Goal: Find contact information: Find contact information

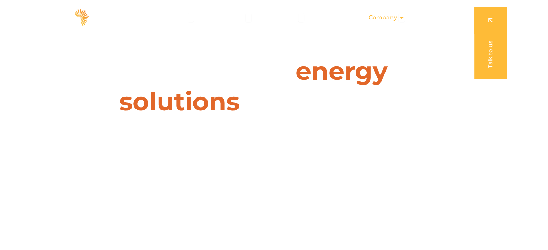
click at [380, 16] on span "Company" at bounding box center [383, 17] width 28 height 9
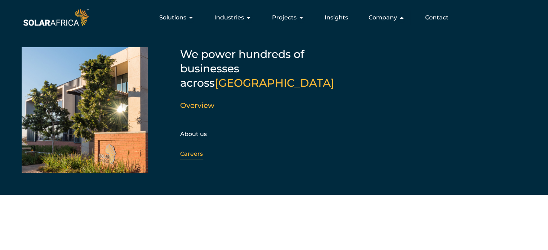
click at [191, 151] on link "Careers" at bounding box center [191, 154] width 23 height 7
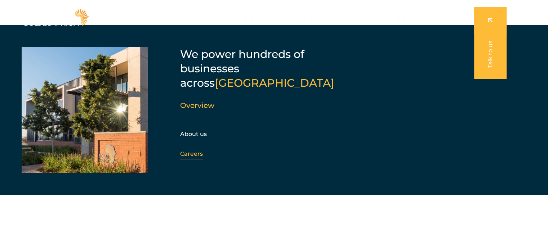
click at [191, 151] on link "Careers" at bounding box center [191, 154] width 23 height 7
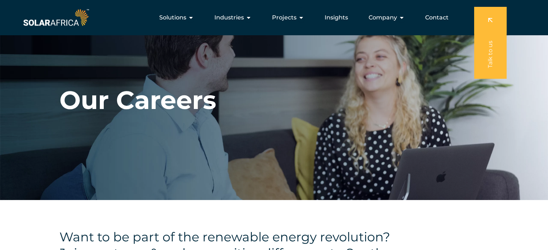
drag, startPoint x: 0, startPoint y: 0, endPoint x: 536, endPoint y: 6, distance: 536.1
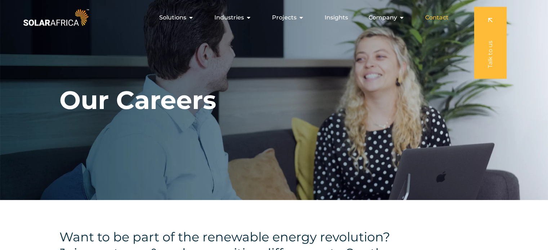
click at [438, 21] on span "Contact" at bounding box center [436, 17] width 23 height 9
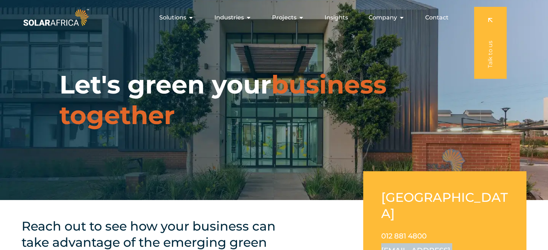
drag, startPoint x: 461, startPoint y: 236, endPoint x: 379, endPoint y: 236, distance: 82.1
copy link "[EMAIL_ADDRESS][DOMAIN_NAME]"
